Goal: Task Accomplishment & Management: Use online tool/utility

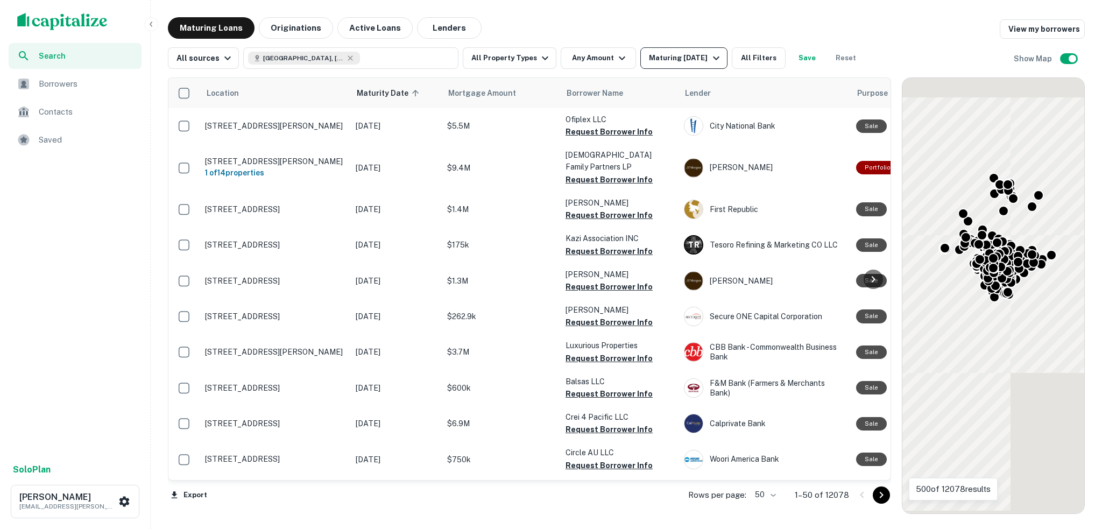
click at [710, 56] on icon "button" at bounding box center [716, 58] width 13 height 13
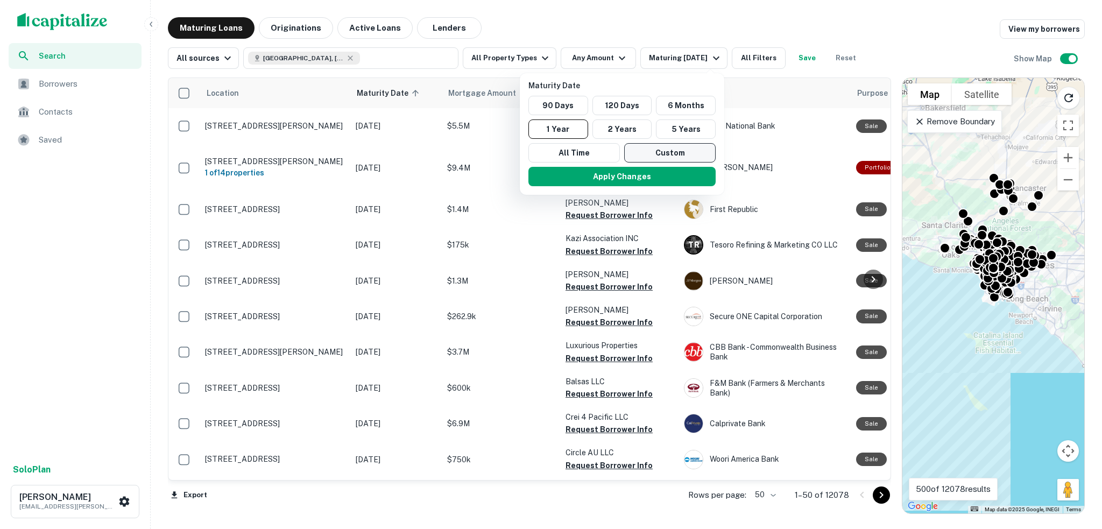
click at [690, 150] on button "Custom" at bounding box center [669, 152] width 91 height 19
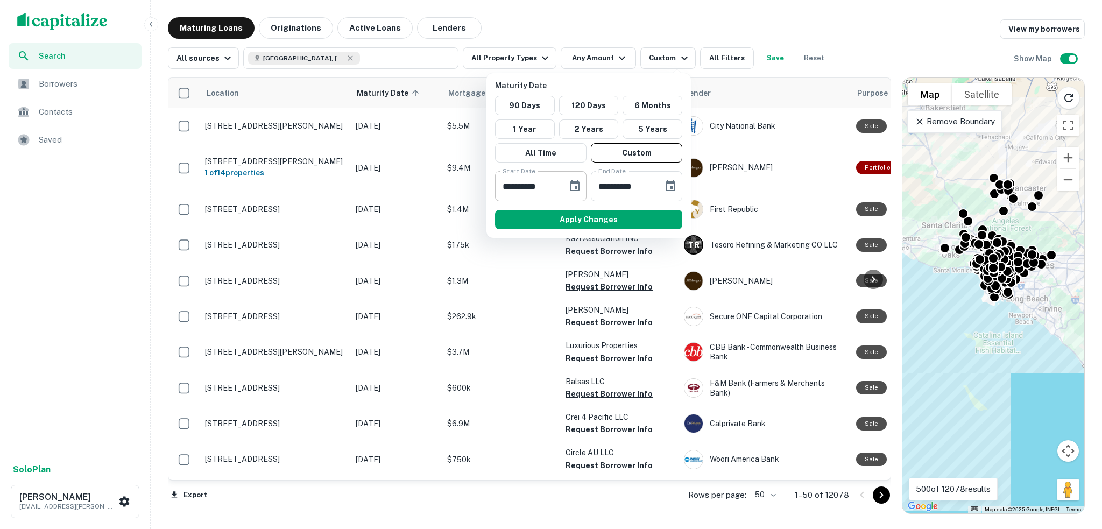
click at [577, 190] on icon "Choose date, selected date is Oct 7, 2025" at bounding box center [575, 185] width 10 height 11
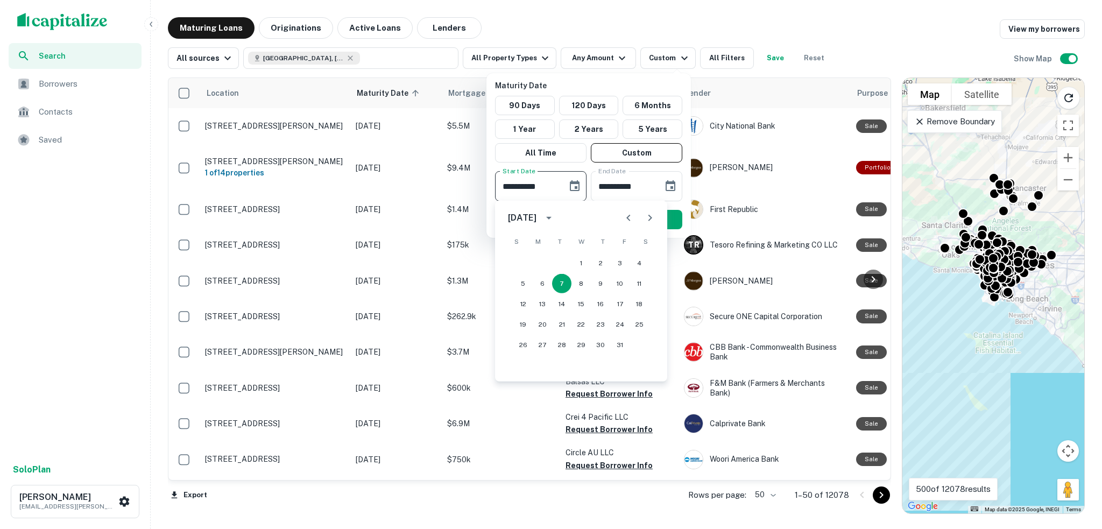
click at [648, 216] on icon "Next month" at bounding box center [650, 217] width 13 height 13
click at [652, 219] on icon "Next month" at bounding box center [650, 217] width 13 height 13
click at [542, 262] on button "1" at bounding box center [542, 262] width 19 height 19
type input "**********"
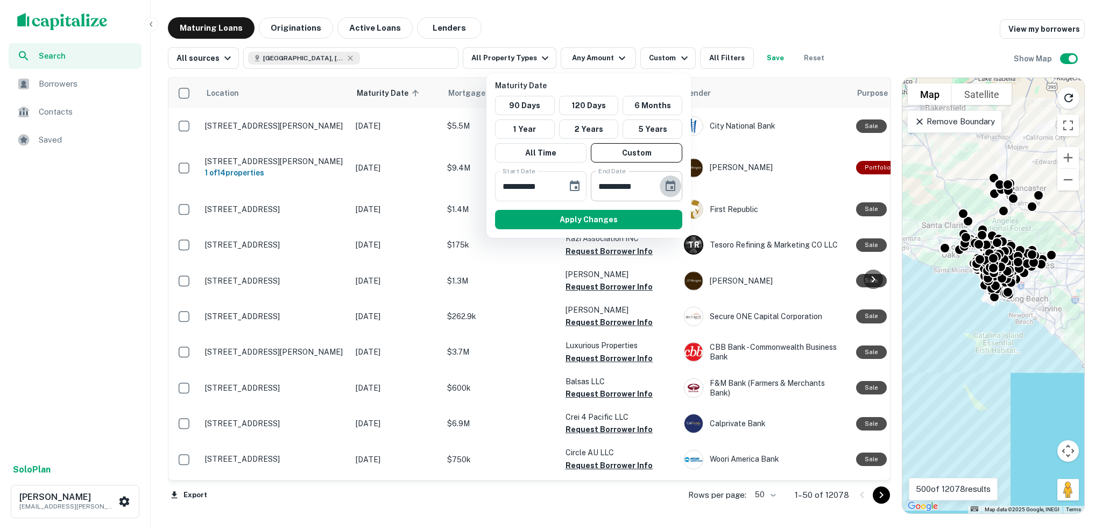
click at [671, 185] on icon "Choose date, selected date is Apr 5, 2026" at bounding box center [670, 186] width 13 height 13
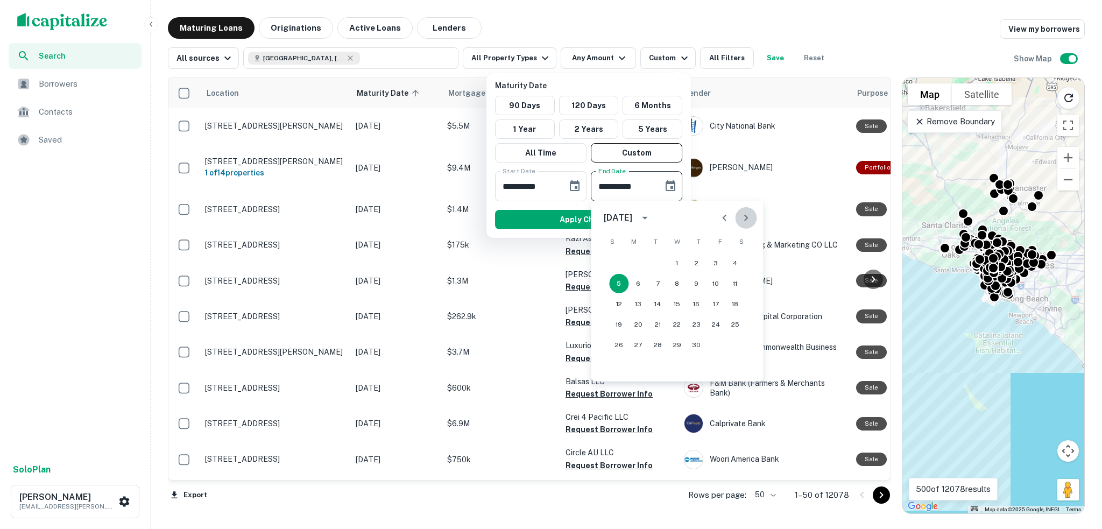
click at [740, 214] on icon "Next month" at bounding box center [745, 217] width 13 height 13
click at [642, 301] on button "15" at bounding box center [637, 303] width 19 height 19
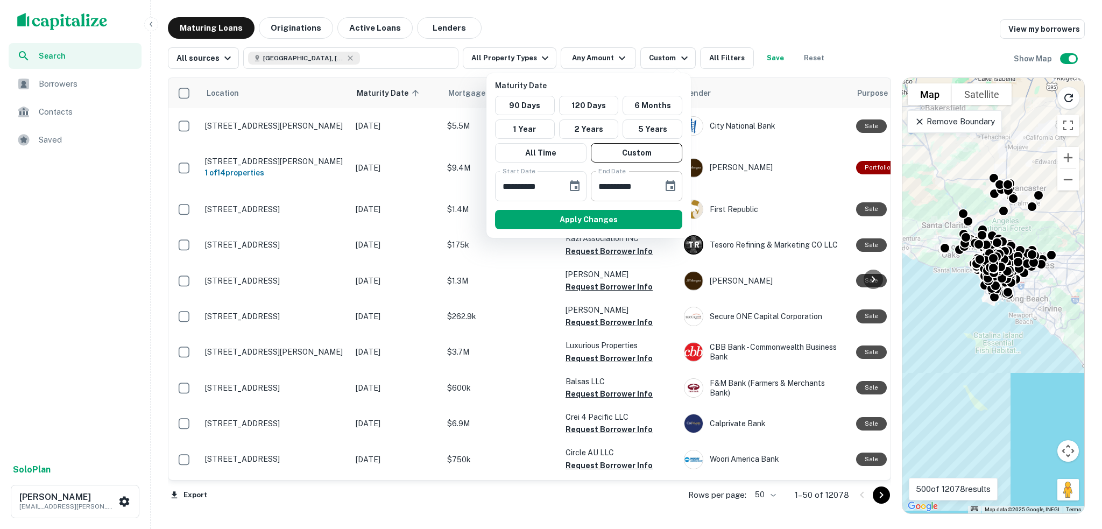
click at [662, 189] on button "Choose date, selected date is Jun 15, 2026" at bounding box center [671, 186] width 22 height 22
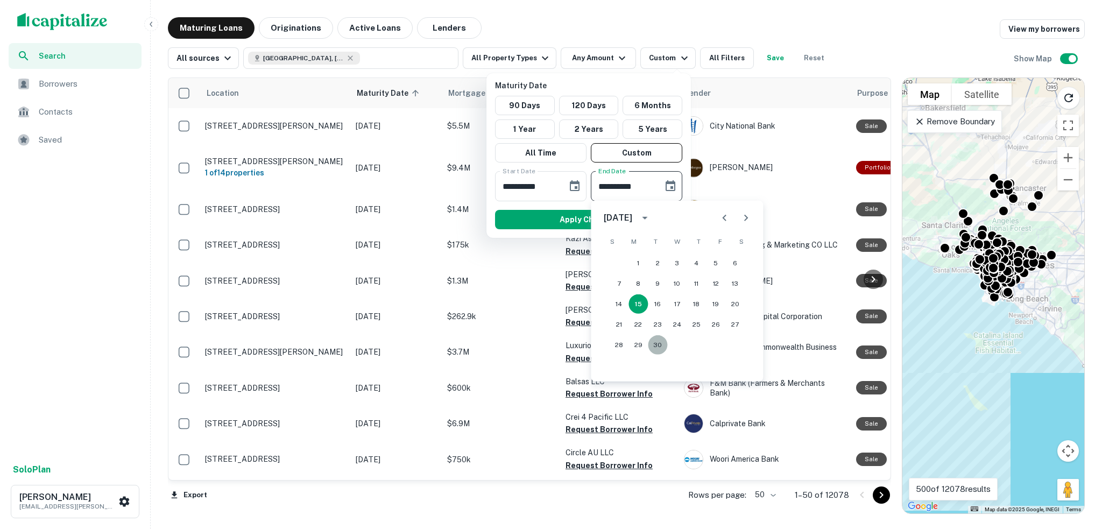
click at [658, 344] on button "30" at bounding box center [657, 344] width 19 height 19
type input "**********"
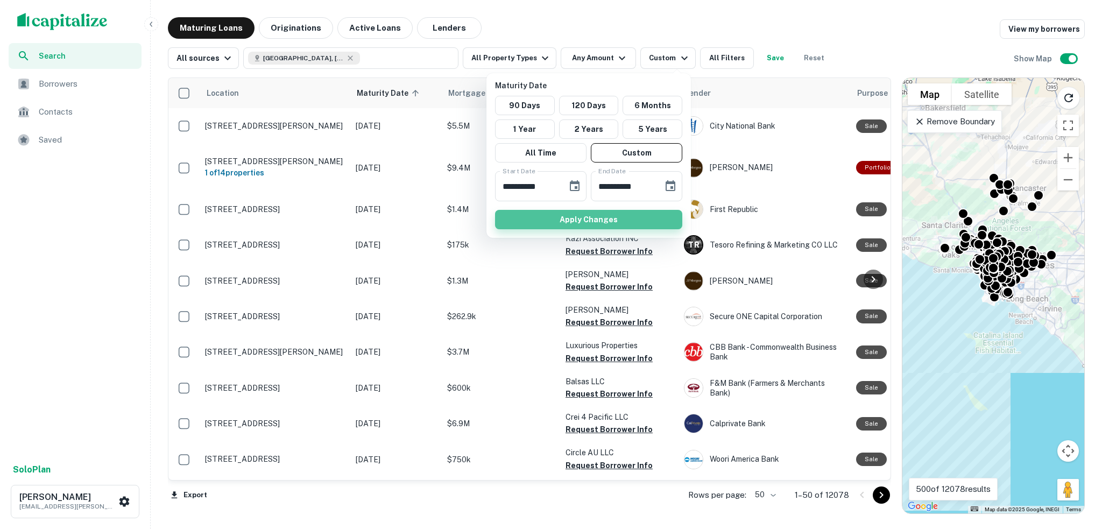
click at [578, 216] on button "Apply Changes" at bounding box center [588, 219] width 187 height 19
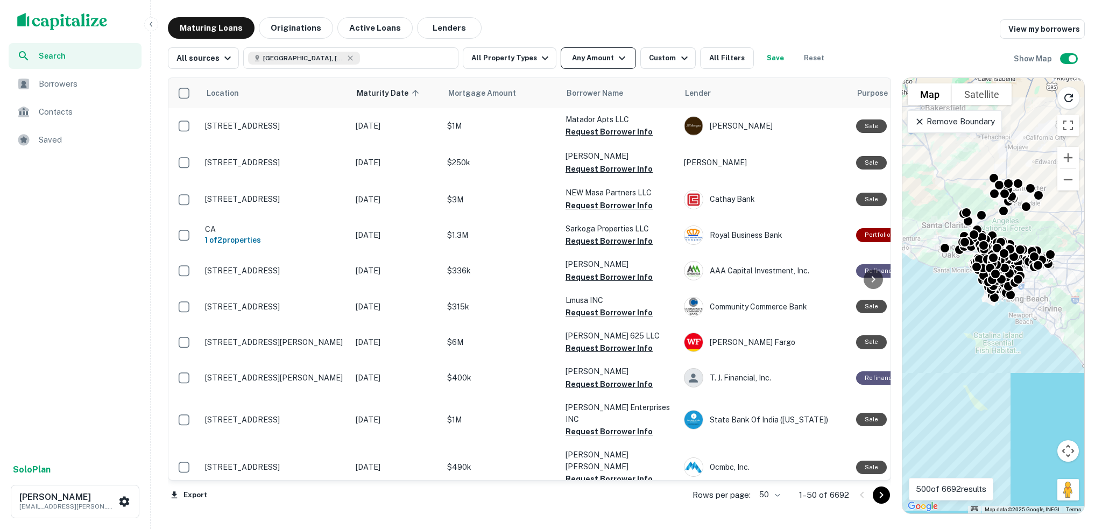
click at [595, 59] on button "Any Amount" at bounding box center [598, 58] width 75 height 22
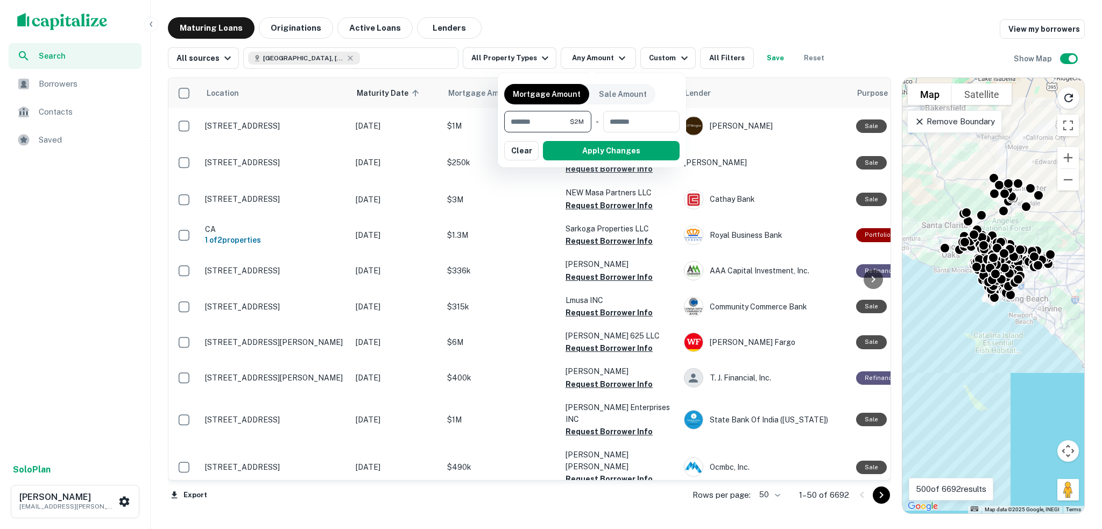
type input "*******"
click at [586, 148] on button "Apply Changes" at bounding box center [611, 150] width 137 height 19
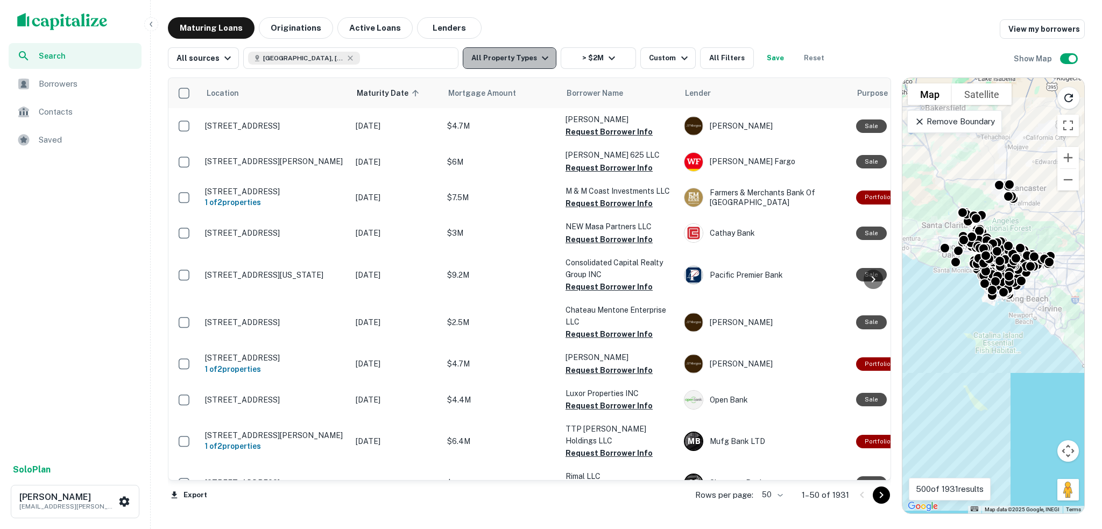
click at [541, 58] on icon "button" at bounding box center [545, 58] width 13 height 13
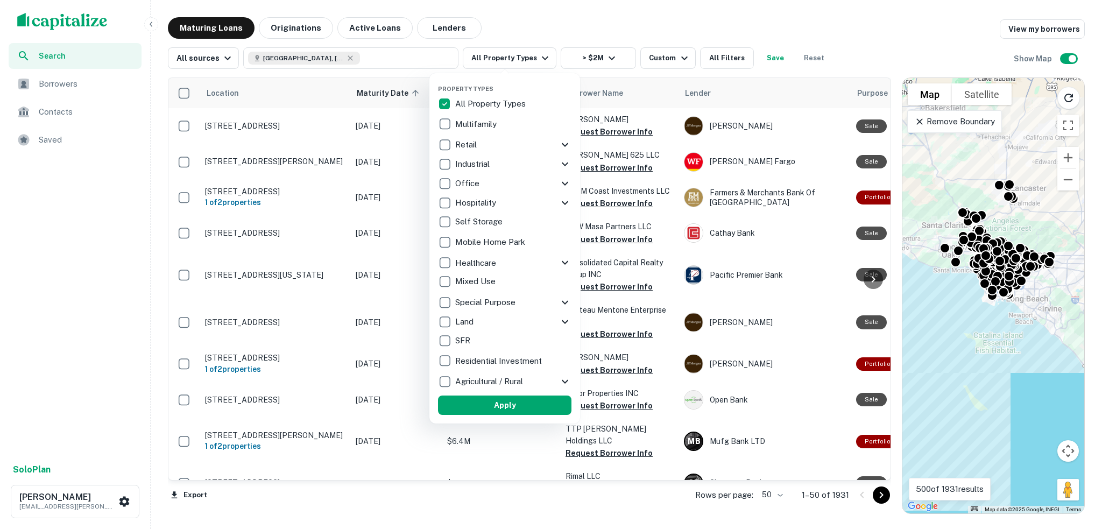
click at [554, 13] on div at bounding box center [551, 264] width 1102 height 529
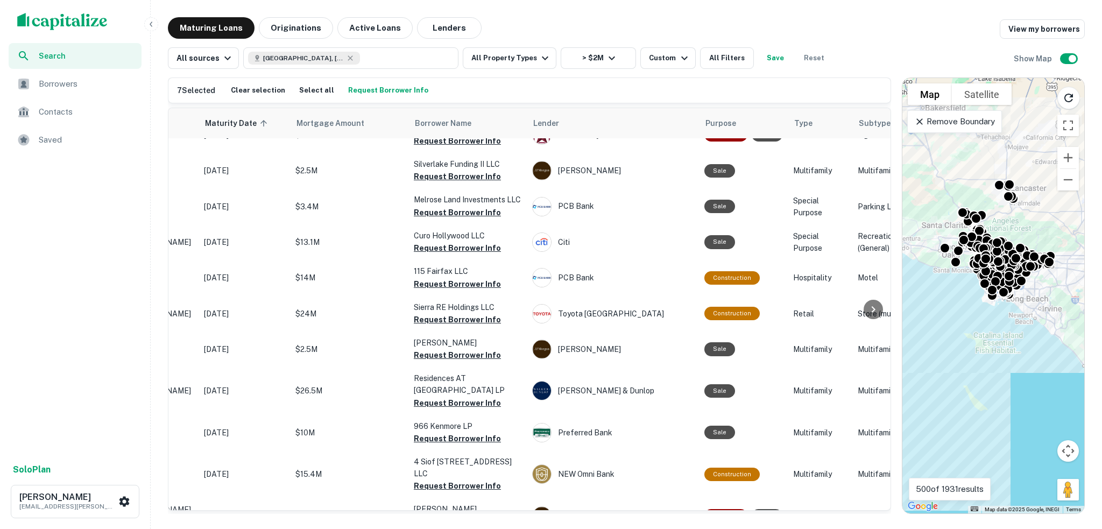
scroll to position [1515, 0]
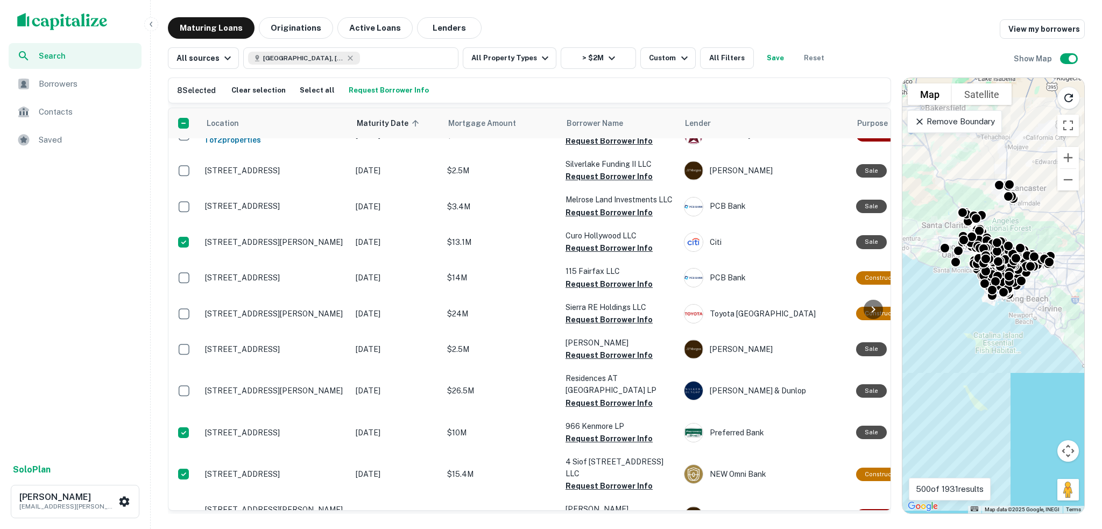
click at [372, 90] on button "Request Borrower Info" at bounding box center [389, 90] width 86 height 16
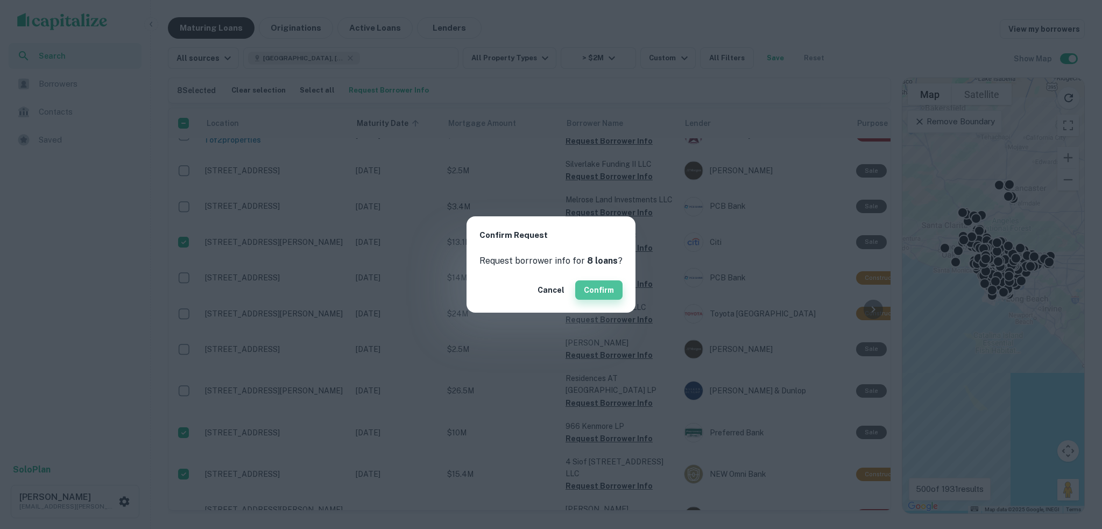
click at [595, 286] on button "Confirm" at bounding box center [598, 289] width 47 height 19
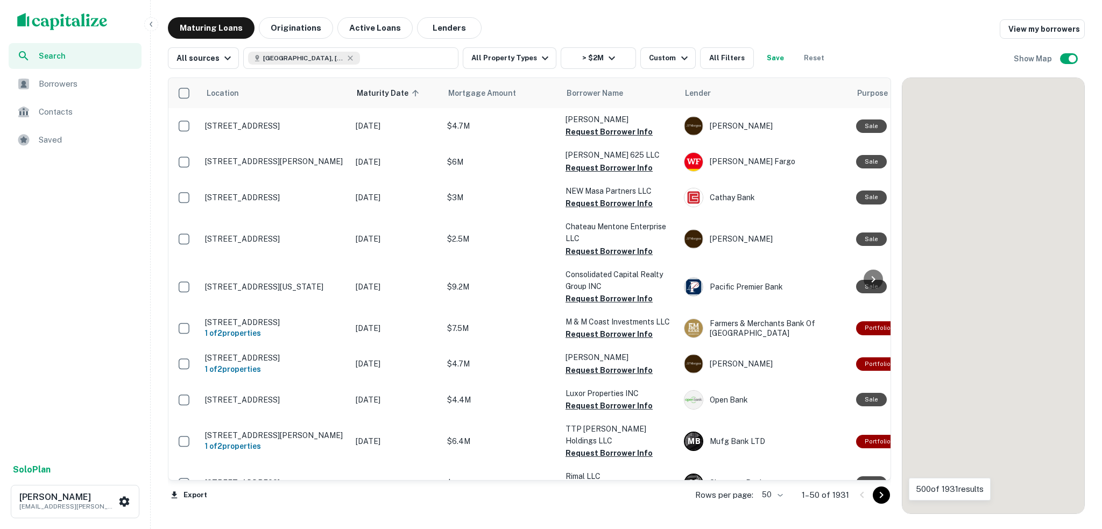
click at [767, 58] on button "Save" at bounding box center [775, 58] width 34 height 22
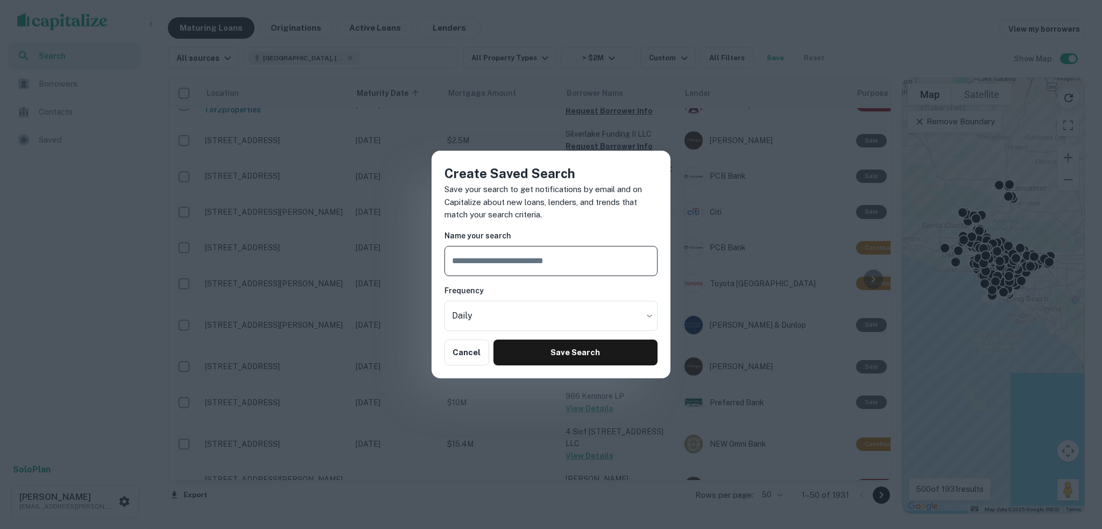
click at [528, 270] on input "text" at bounding box center [550, 261] width 213 height 30
type input "**********"
click at [541, 304] on body "Search Borrowers Contacts Saved Solo Plan reuven risch rrisch@slatt.com Maturin…" at bounding box center [551, 264] width 1102 height 529
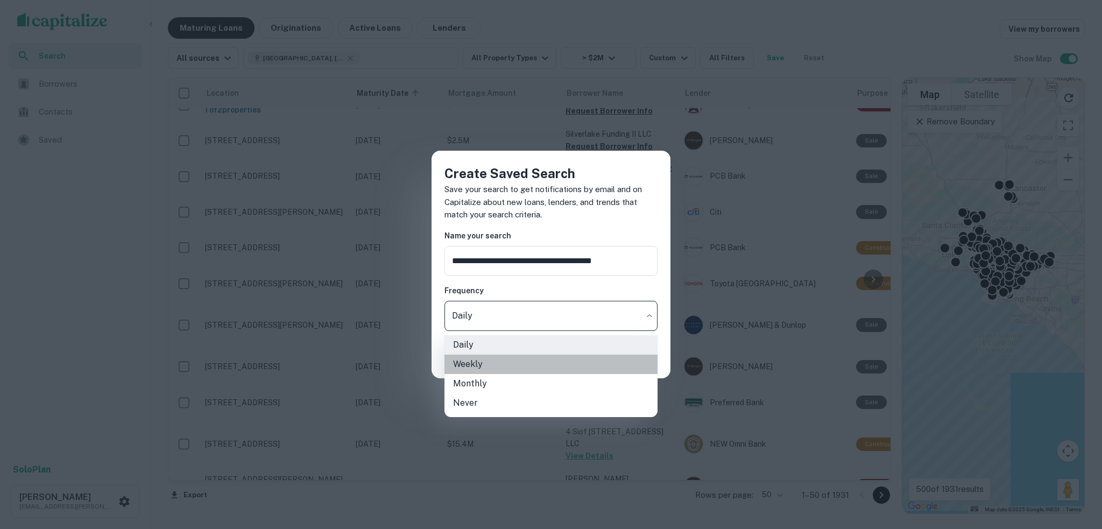
click at [520, 364] on li "Weekly" at bounding box center [550, 364] width 213 height 19
type input "******"
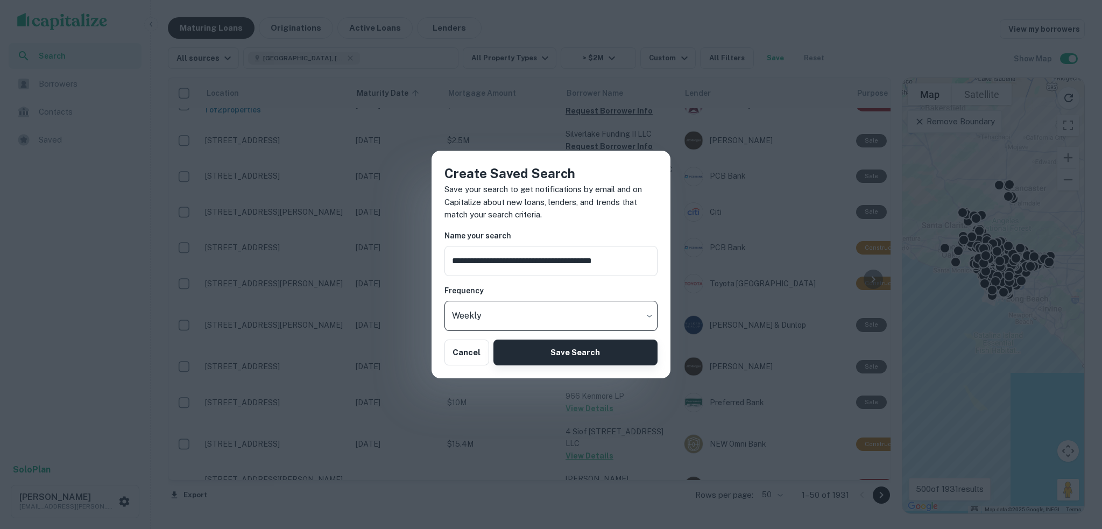
click at [625, 363] on button "Save Search" at bounding box center [575, 353] width 164 height 26
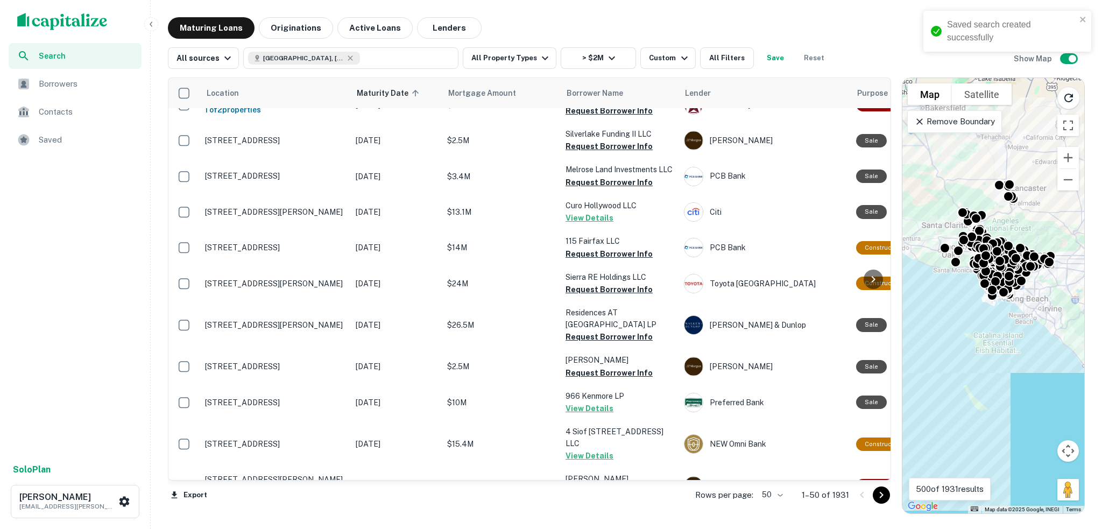
drag, startPoint x: 627, startPoint y: 15, endPoint x: 584, endPoint y: 16, distance: 43.6
click at [584, 16] on div "Search Borrowers Contacts Saved Solo Plan reuven risch rrisch@slatt.com Maturin…" at bounding box center [551, 264] width 1102 height 529
